Goal: Task Accomplishment & Management: Complete application form

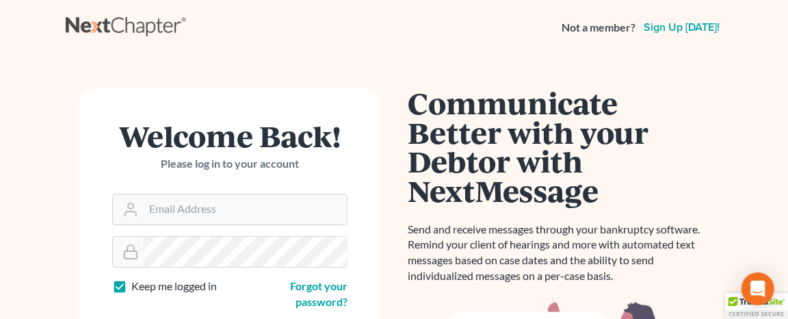
scroll to position [137, 0]
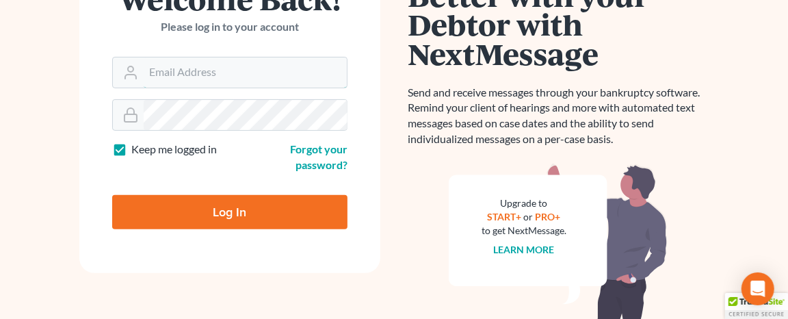
type input "[EMAIL_ADDRESS][DOMAIN_NAME]"
click at [235, 219] on input "Log In" at bounding box center [229, 212] width 235 height 34
type input "Thinking..."
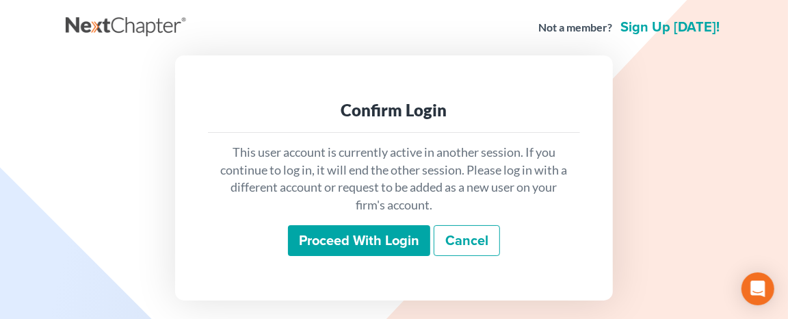
click at [376, 233] on input "Proceed with login" at bounding box center [359, 240] width 142 height 31
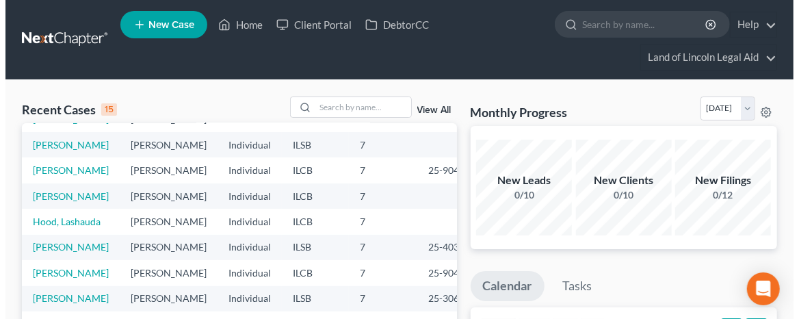
scroll to position [205, 0]
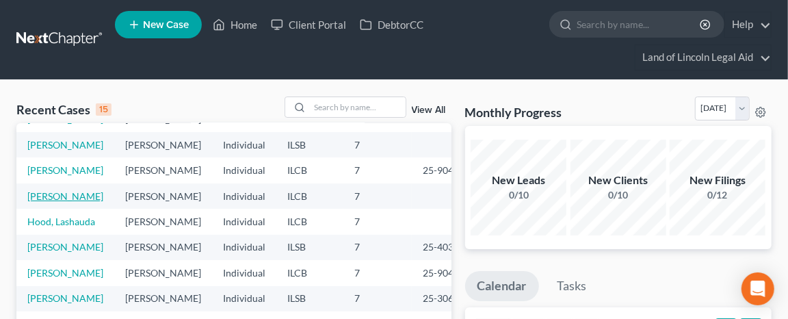
click at [39, 191] on link "[PERSON_NAME]" at bounding box center [65, 196] width 76 height 12
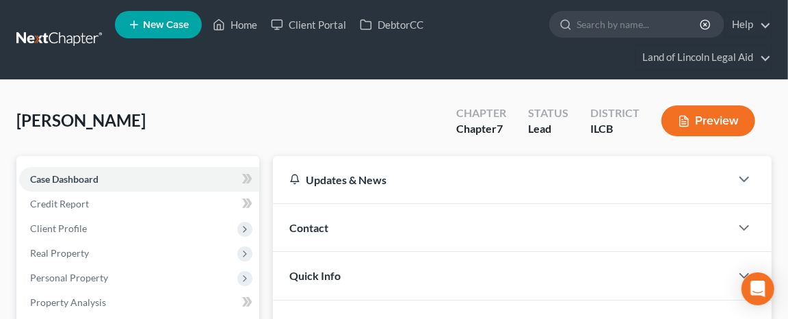
click at [693, 116] on button "Preview" at bounding box center [708, 120] width 94 height 31
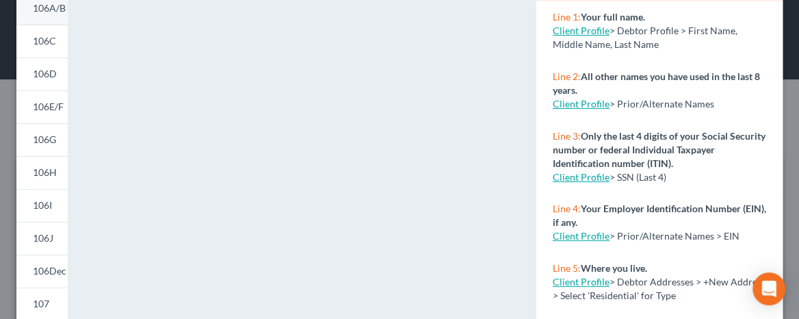
scroll to position [205, 0]
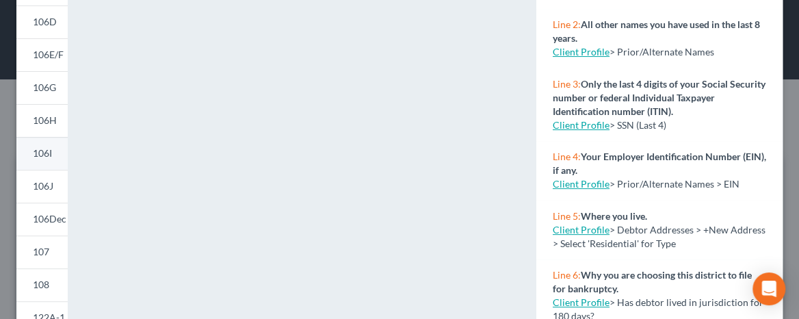
click at [43, 149] on span "106I" at bounding box center [42, 153] width 19 height 12
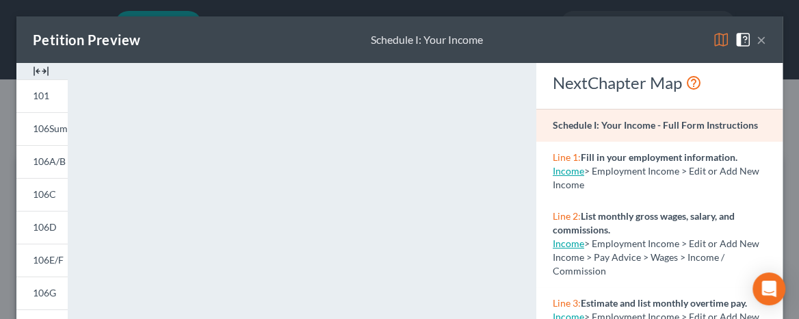
scroll to position [0, 0]
click at [50, 159] on span "106A/B" at bounding box center [49, 161] width 33 height 12
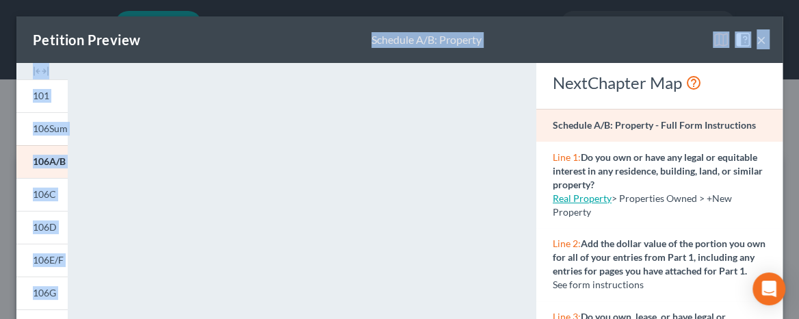
drag, startPoint x: 264, startPoint y: 36, endPoint x: 297, endPoint y: 75, distance: 51.4
click at [235, 37] on div "Petition Preview Schedule A/B: Property ×" at bounding box center [399, 39] width 766 height 46
click at [279, 49] on div "Petition Preview Schedule A/B: Property ×" at bounding box center [399, 39] width 766 height 46
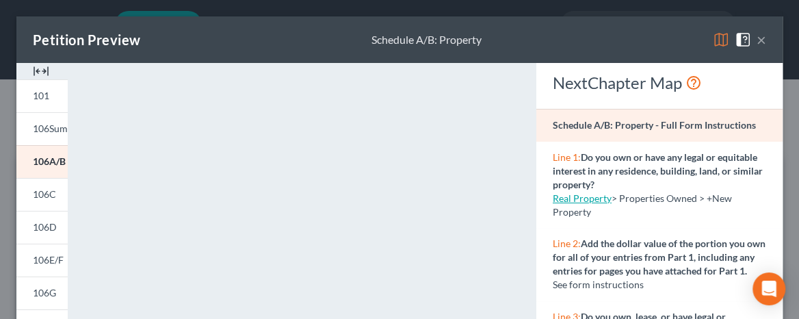
click at [273, 27] on div "Petition Preview Schedule A/B: Property ×" at bounding box center [399, 39] width 766 height 46
click at [756, 37] on button "×" at bounding box center [761, 39] width 10 height 16
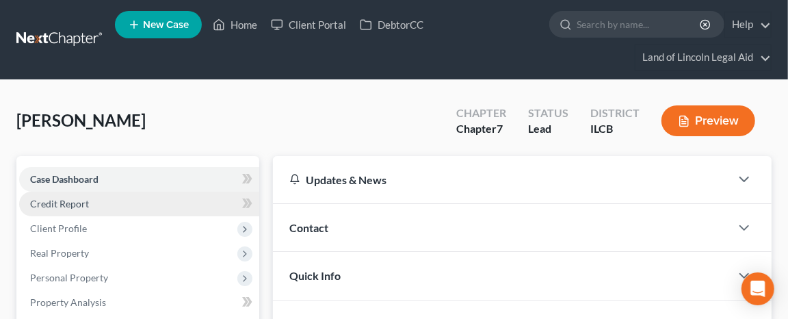
scroll to position [68, 0]
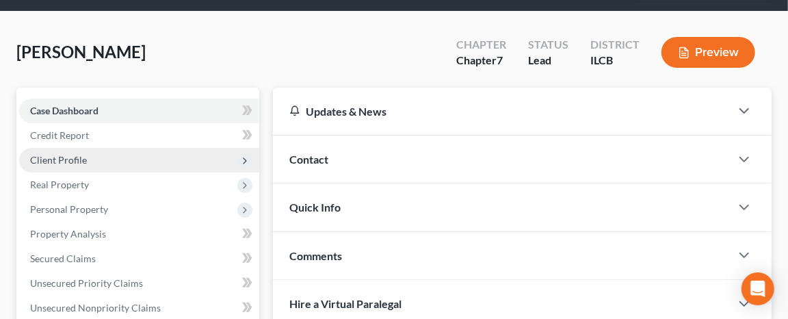
click at [64, 155] on span "Client Profile" at bounding box center [58, 160] width 57 height 12
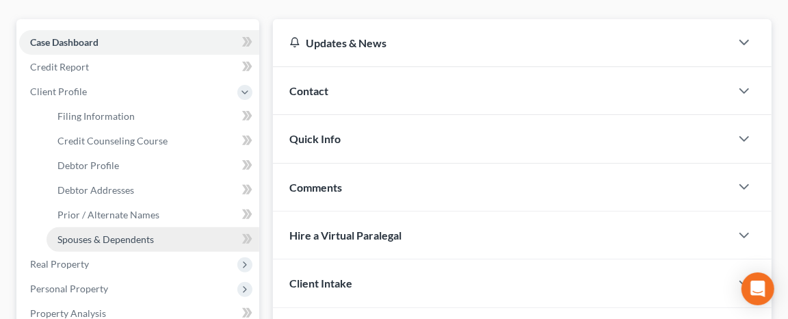
click at [101, 239] on span "Spouses & Dependents" at bounding box center [105, 239] width 96 height 12
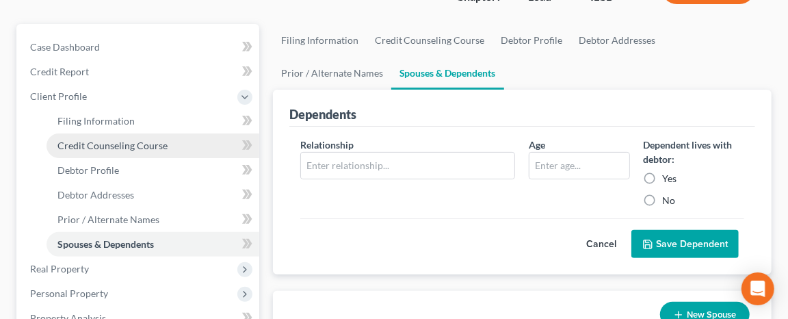
scroll to position [137, 0]
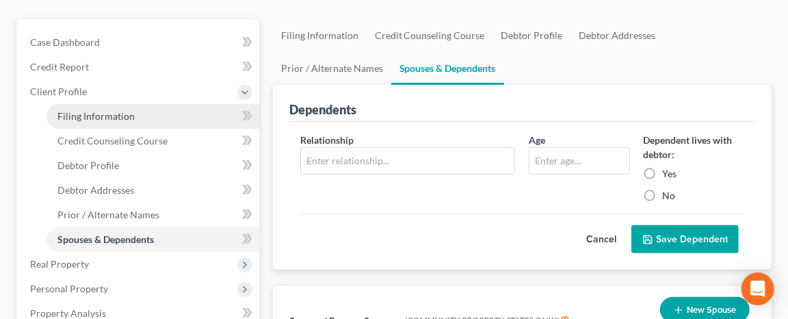
click at [126, 115] on span "Filing Information" at bounding box center [95, 116] width 77 height 12
select select "1"
select select "0"
select select "14"
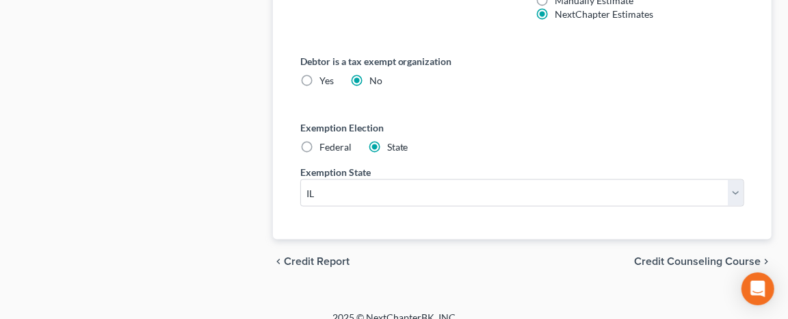
scroll to position [957, 0]
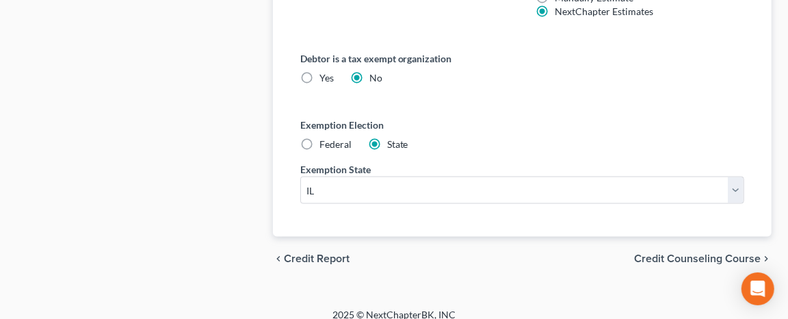
click at [681, 254] on span "Credit Counseling Course" at bounding box center [697, 258] width 126 height 11
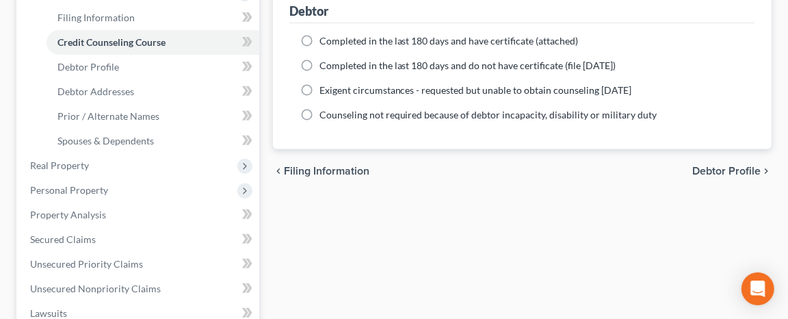
scroll to position [236, 0]
click at [701, 165] on span "Debtor Profile" at bounding box center [726, 170] width 68 height 11
select select "3"
select select "0"
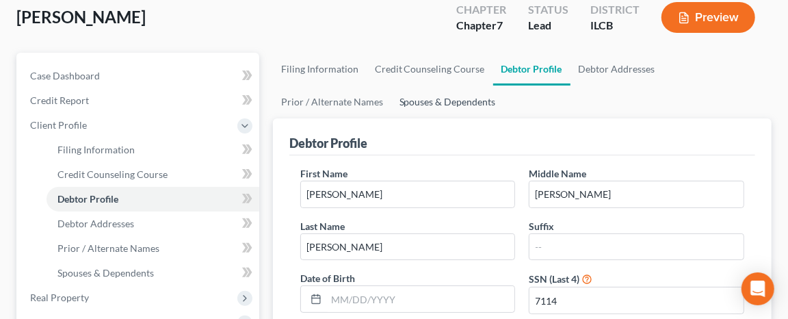
scroll to position [137, 0]
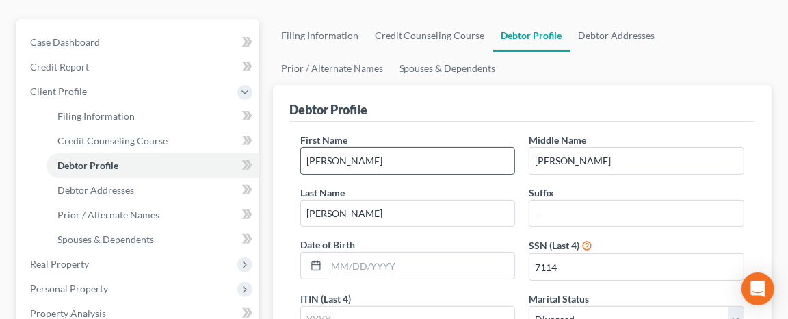
click at [324, 158] on input "[PERSON_NAME]" at bounding box center [408, 161] width 214 height 26
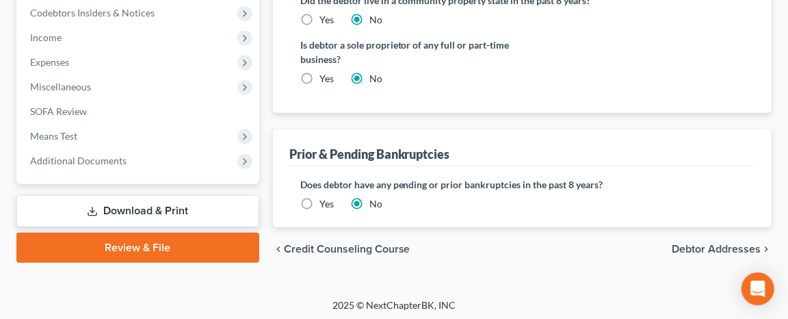
scroll to position [585, 0]
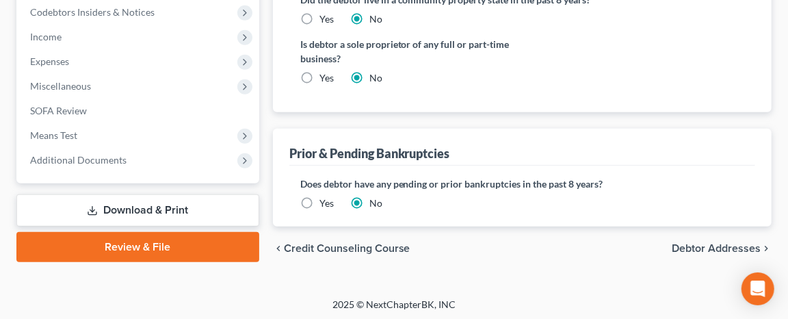
type input "[PERSON_NAME]"
click at [712, 243] on span "Debtor Addresses" at bounding box center [715, 248] width 89 height 11
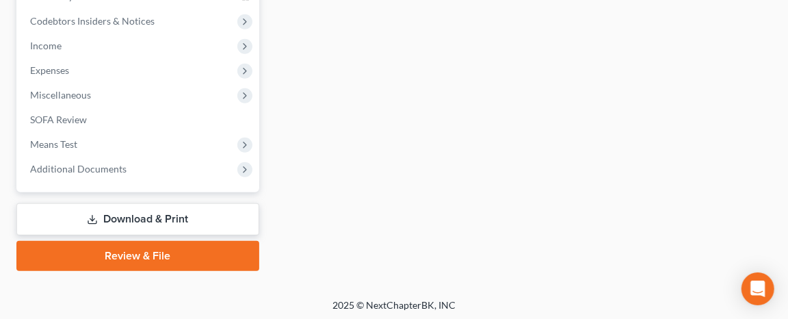
select select "0"
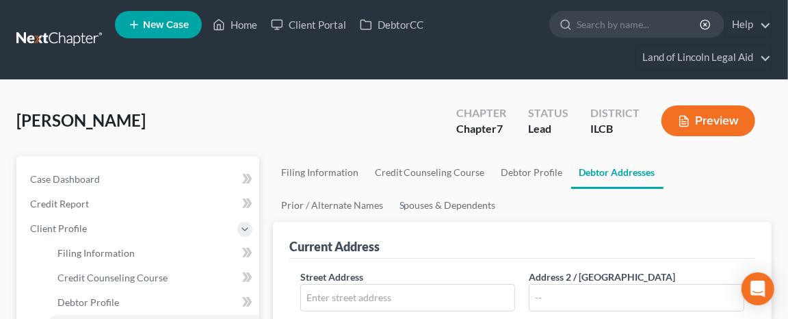
click at [701, 113] on button "Preview" at bounding box center [708, 120] width 94 height 31
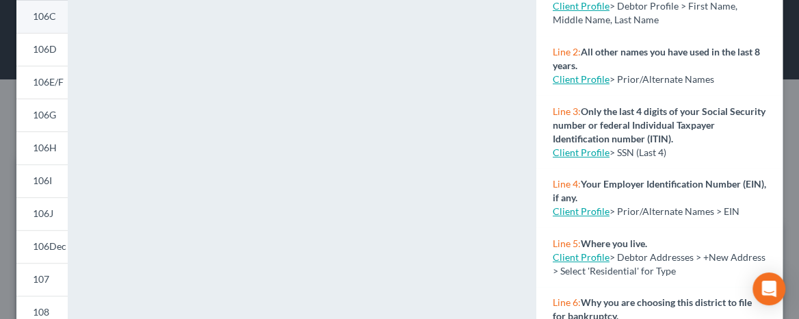
scroll to position [205, 0]
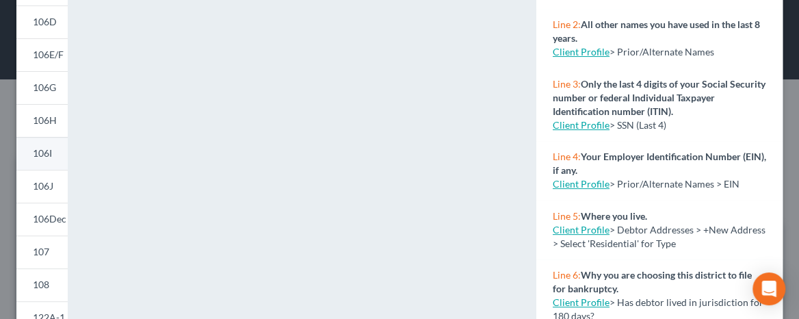
click at [38, 153] on span "106I" at bounding box center [42, 153] width 19 height 12
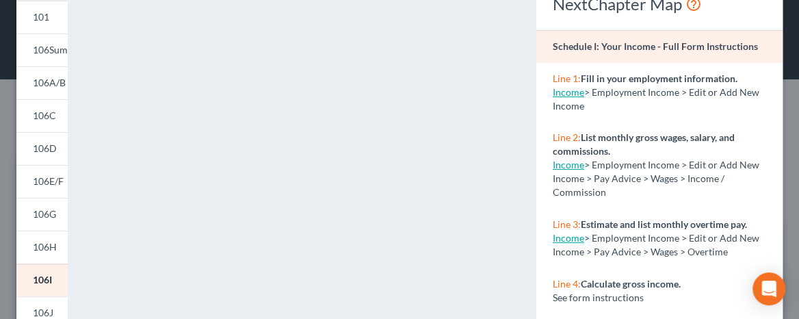
scroll to position [0, 0]
